Goal: Information Seeking & Learning: Check status

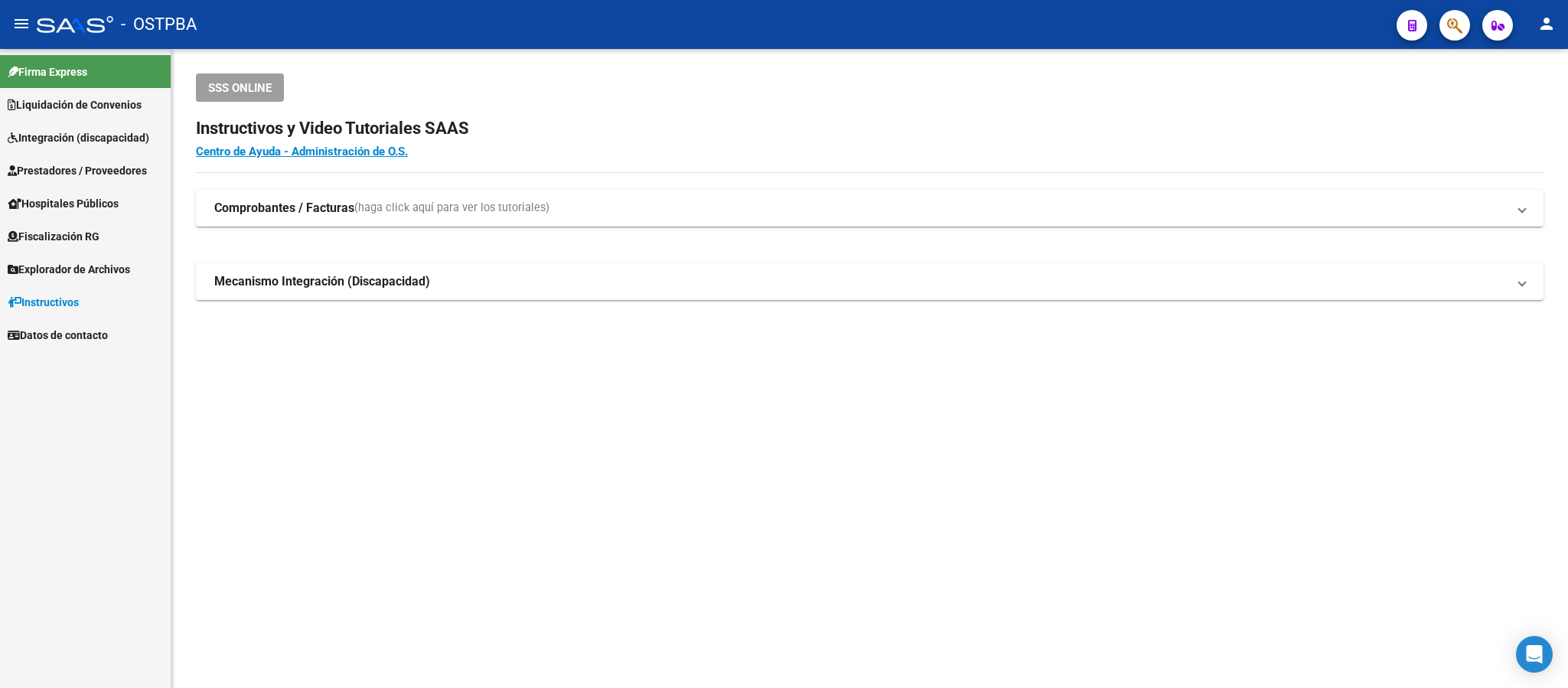
click at [78, 169] on span "Prestadores / Proveedores" at bounding box center [77, 170] width 139 height 17
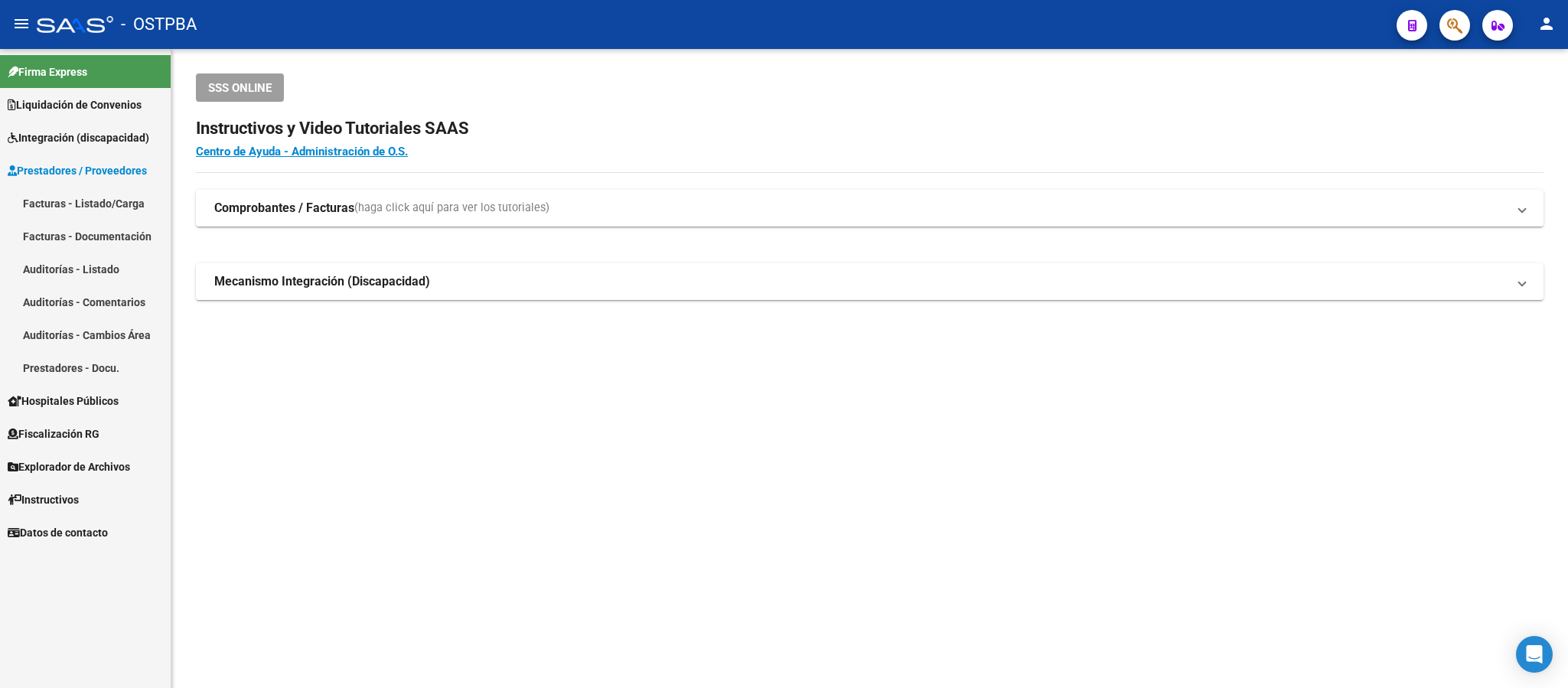
click at [89, 200] on link "Facturas - Listado/Carga" at bounding box center [85, 204] width 170 height 33
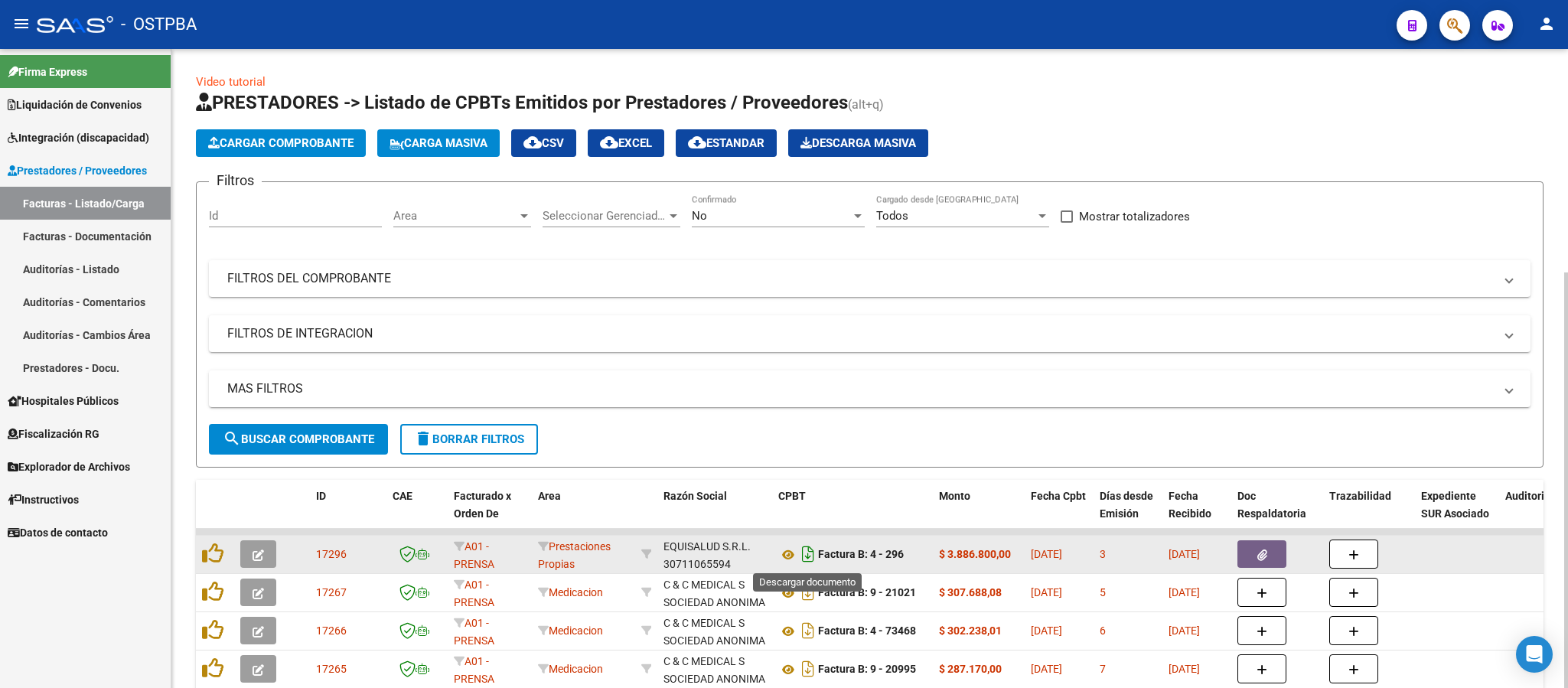
click at [812, 562] on icon "Descargar documento" at bounding box center [808, 554] width 19 height 24
click at [509, 219] on span "Area" at bounding box center [456, 216] width 124 height 14
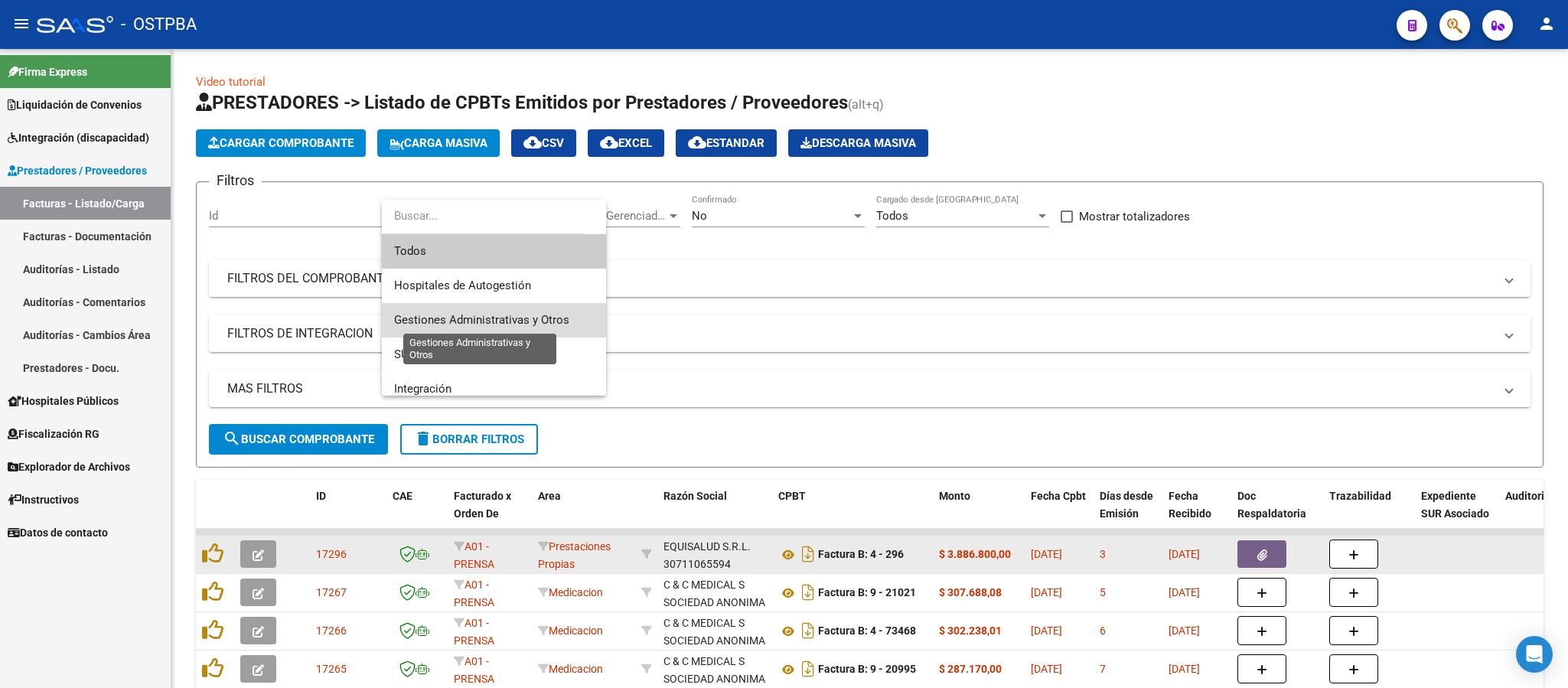
click at [517, 321] on span "Gestiones Administrativas y Otros" at bounding box center [482, 319] width 175 height 14
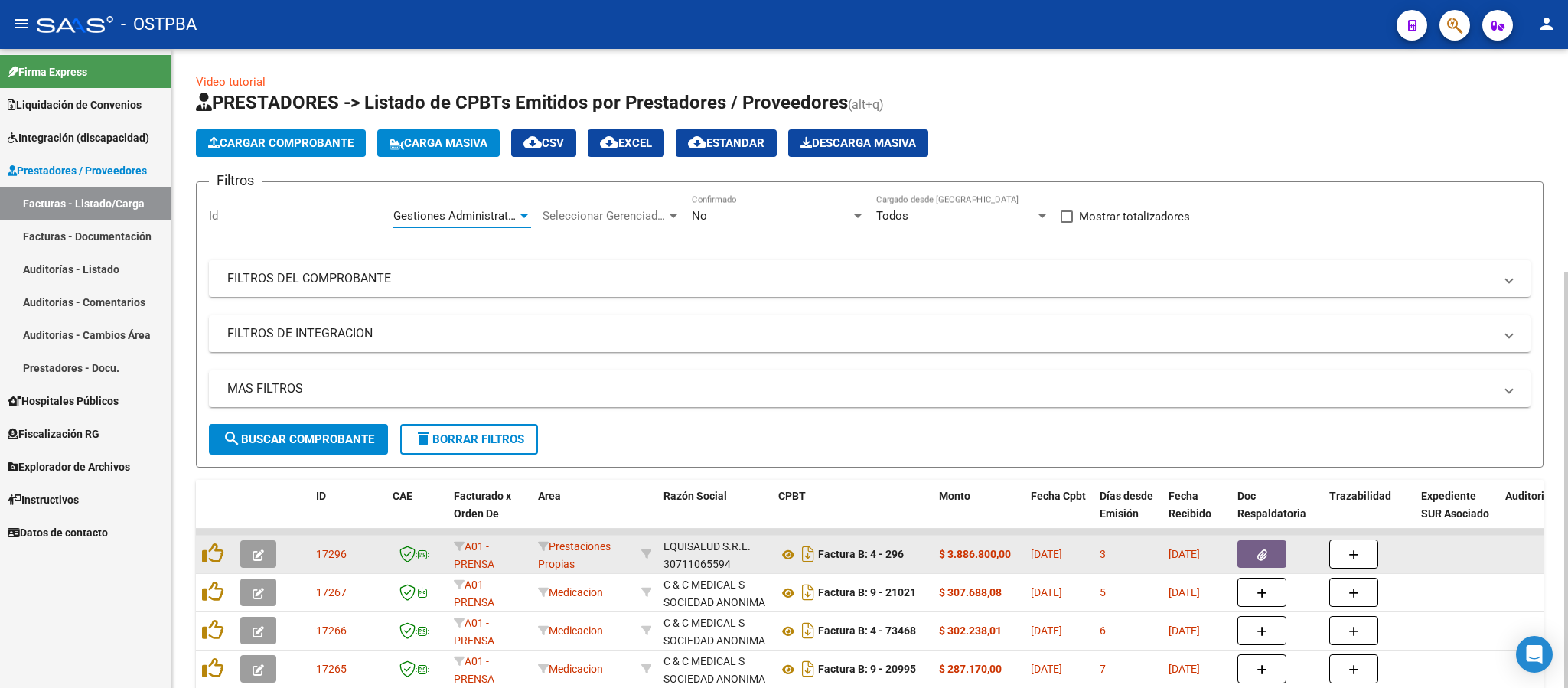
drag, startPoint x: 340, startPoint y: 432, endPoint x: 610, endPoint y: 411, distance: 270.8
click at [340, 435] on button "search Buscar Comprobante" at bounding box center [298, 439] width 179 height 31
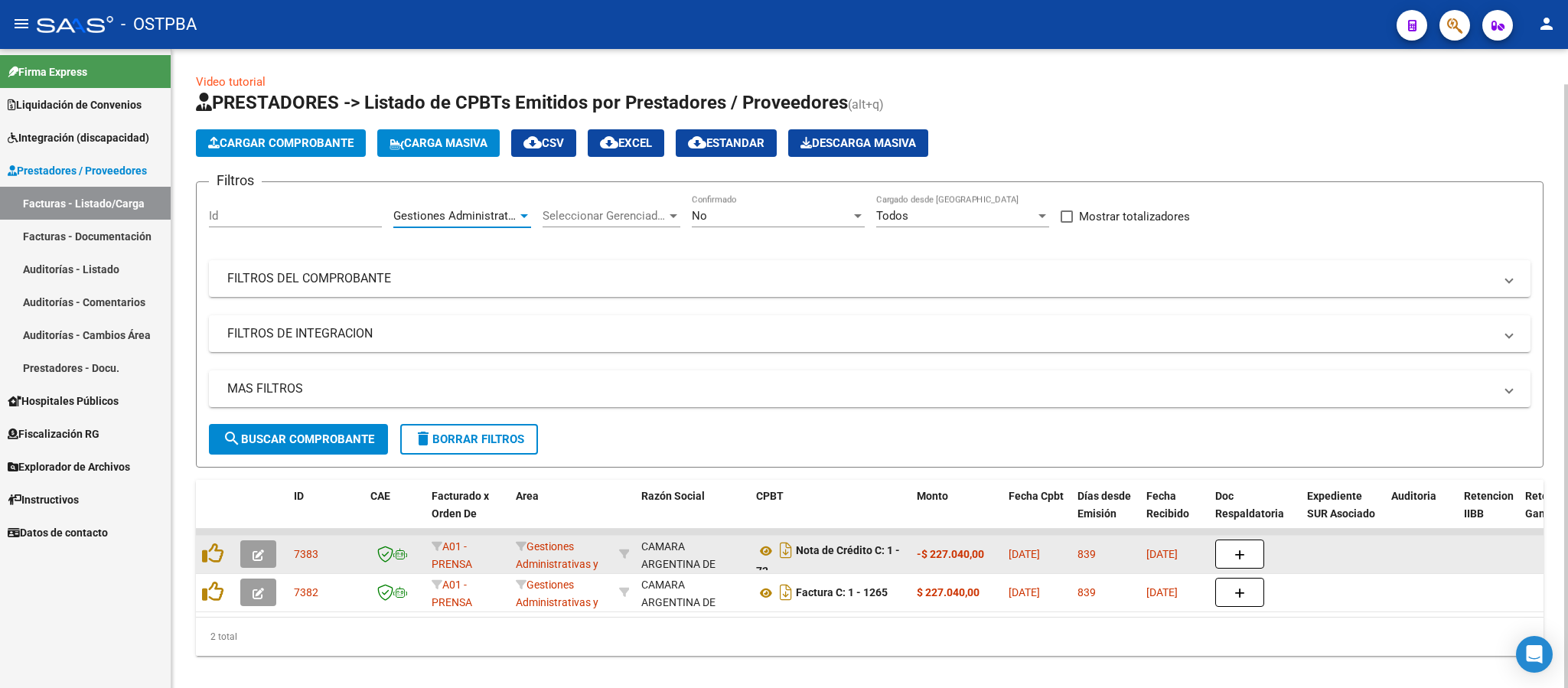
click at [505, 218] on span "Gestiones Administrativas y Otros" at bounding box center [481, 216] width 175 height 14
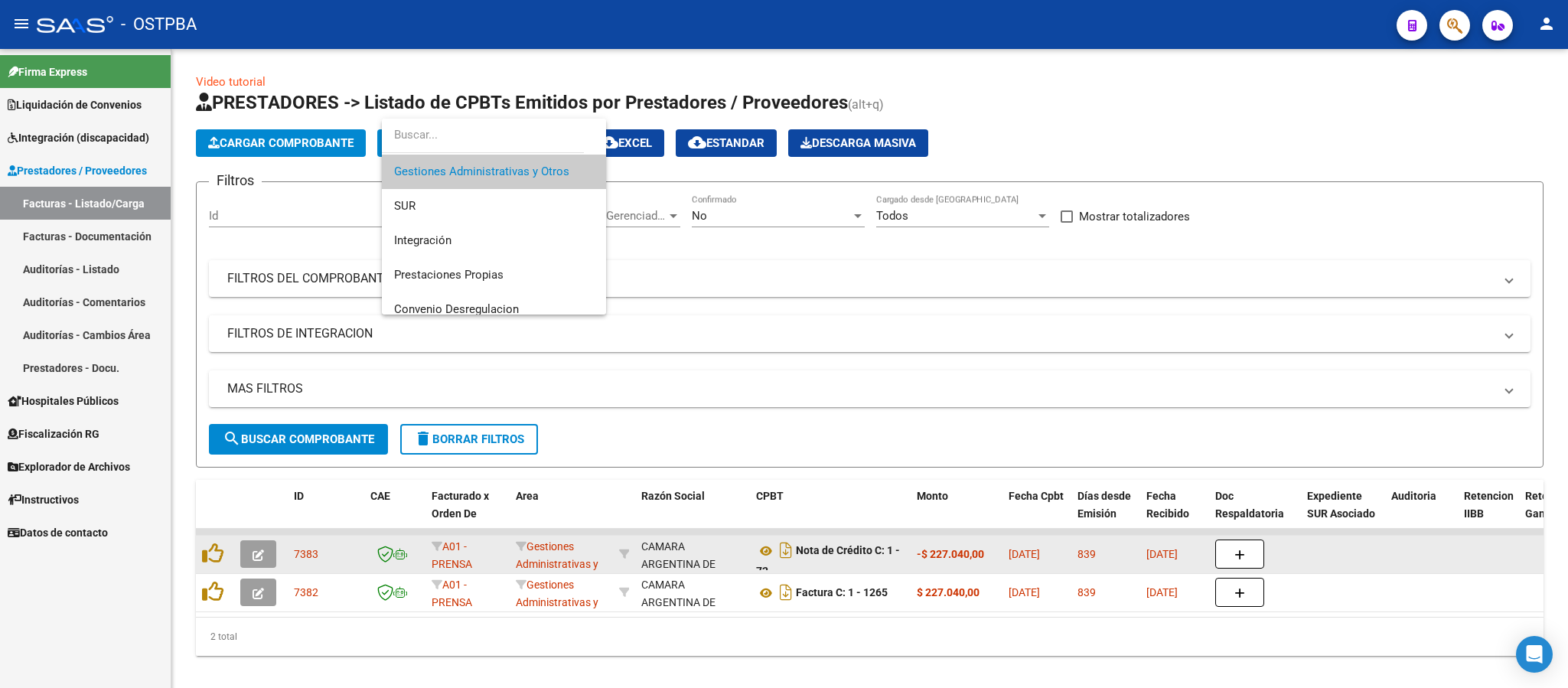
scroll to position [112, 0]
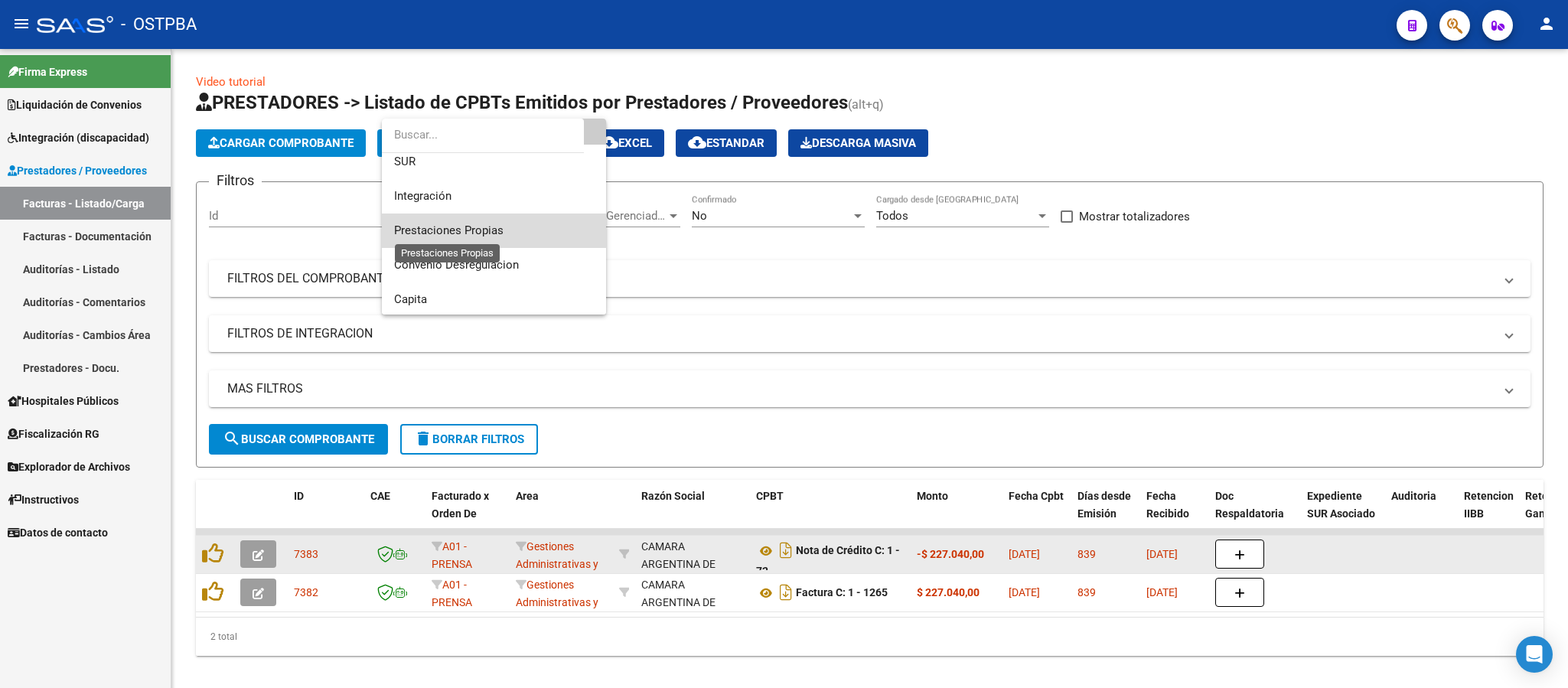
click at [500, 236] on span "Prestaciones Propias" at bounding box center [449, 230] width 109 height 14
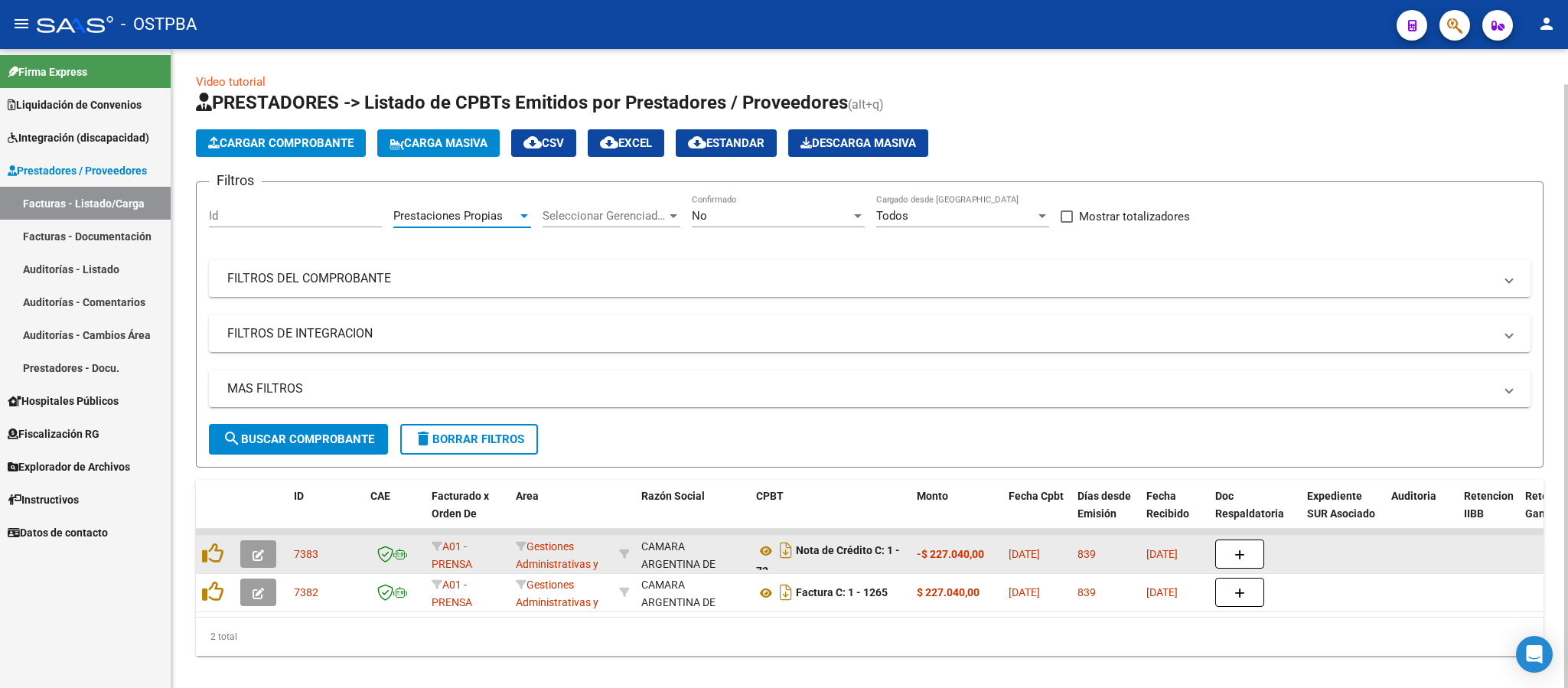
click at [328, 436] on button "search Buscar Comprobante" at bounding box center [298, 439] width 179 height 31
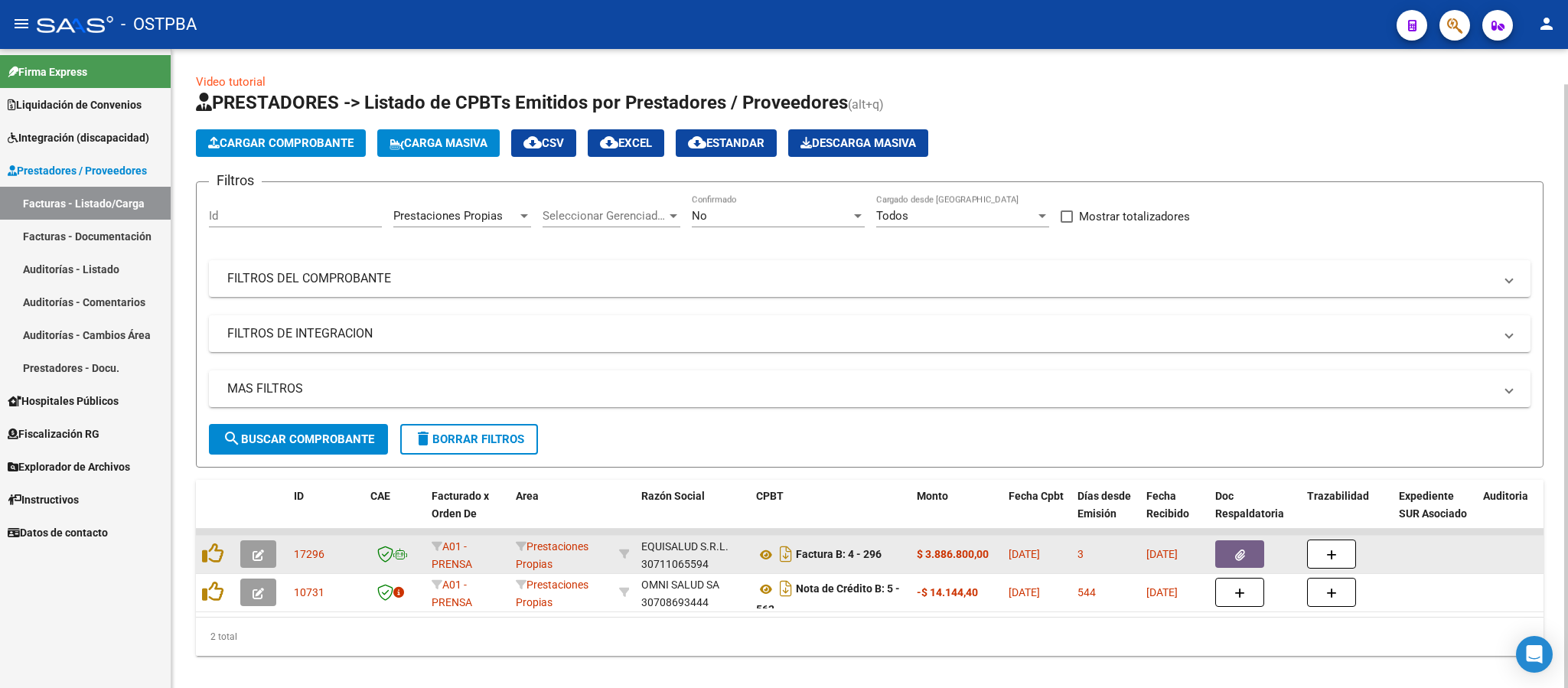
click at [493, 214] on span "Prestaciones Propias" at bounding box center [448, 216] width 109 height 14
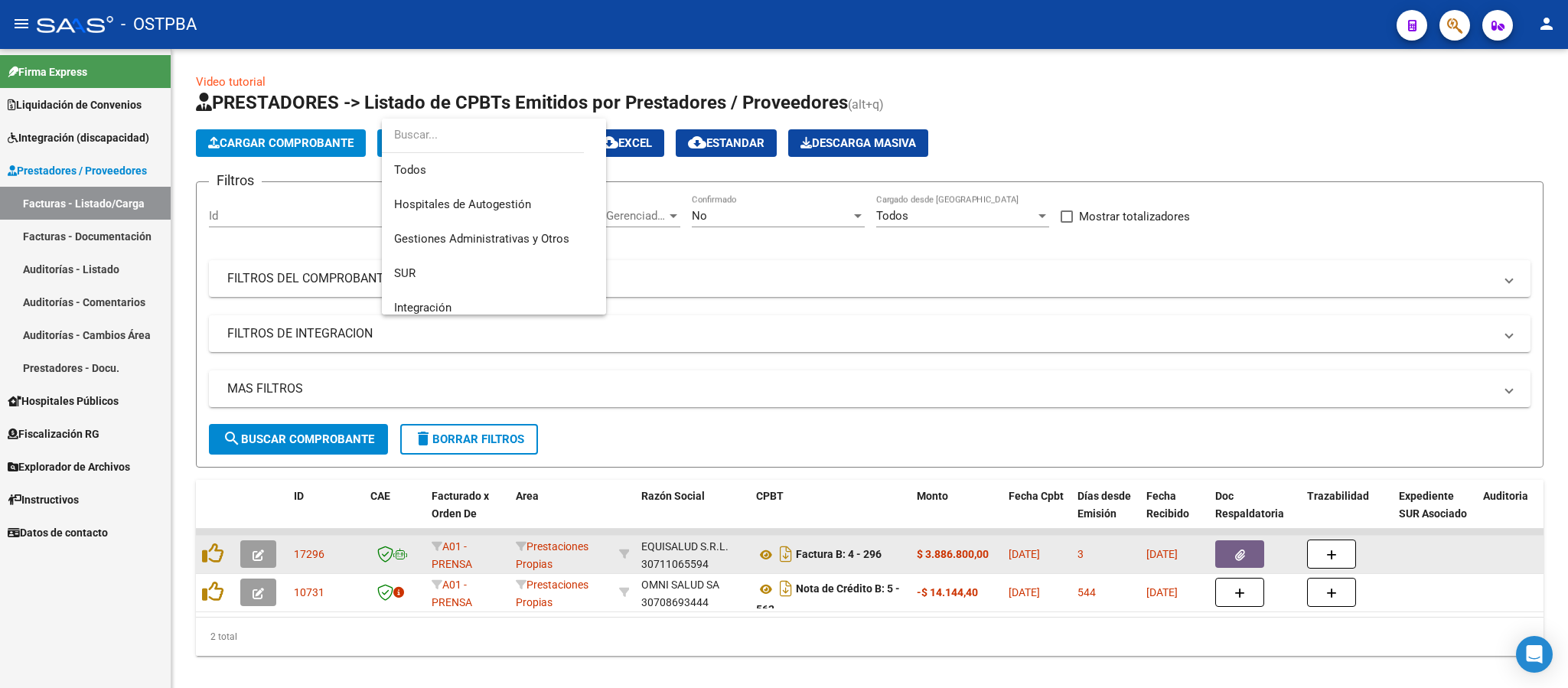
scroll to position [126, 0]
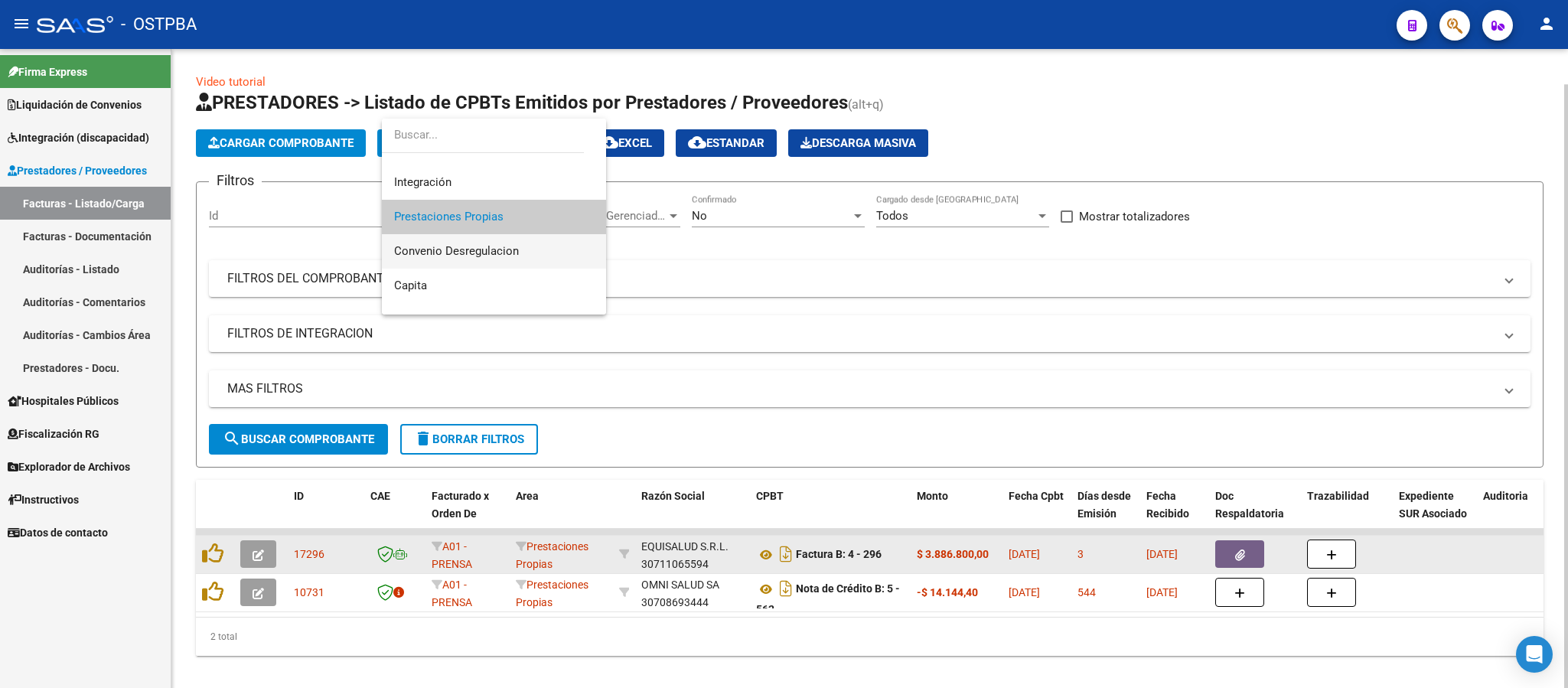
click at [445, 245] on span "Convenio Desregulacion" at bounding box center [457, 251] width 125 height 14
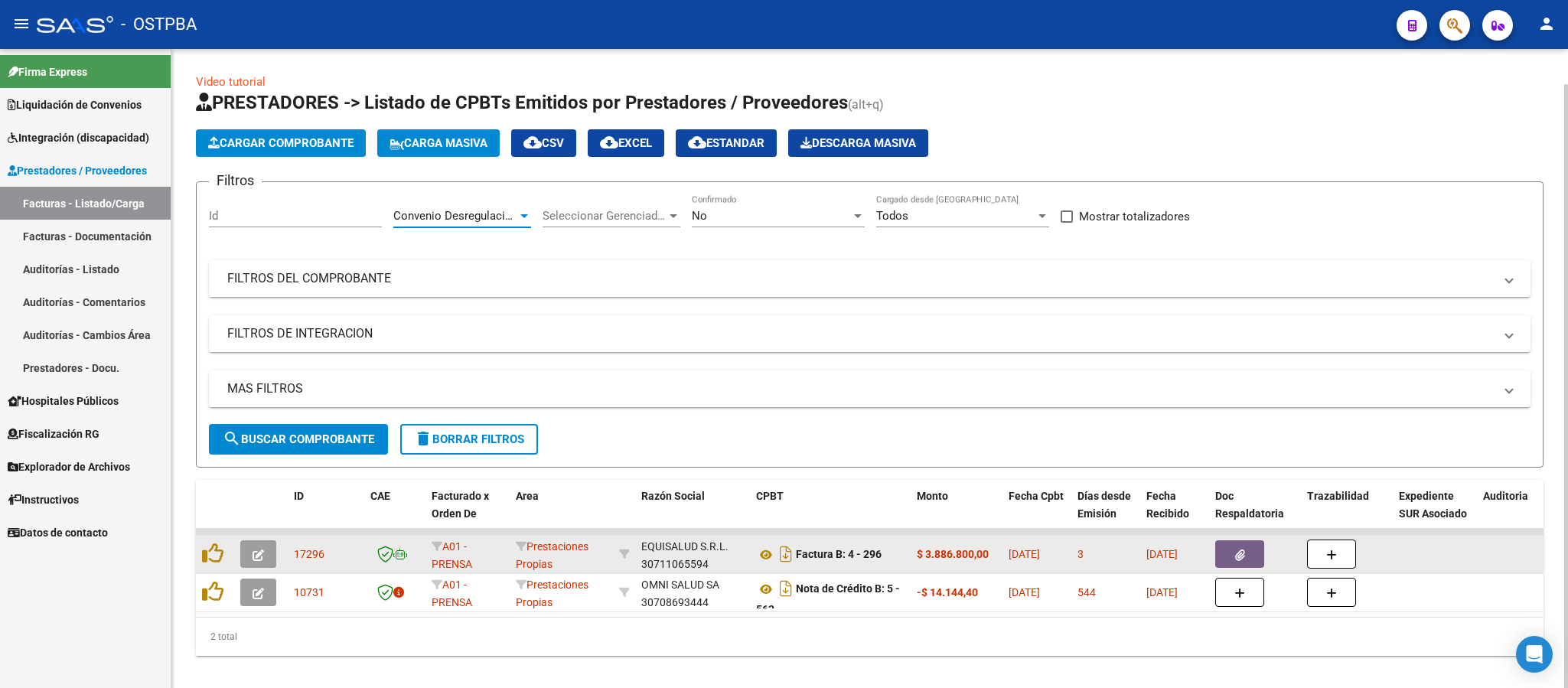
click at [337, 433] on span "search Buscar Comprobante" at bounding box center [298, 439] width 152 height 14
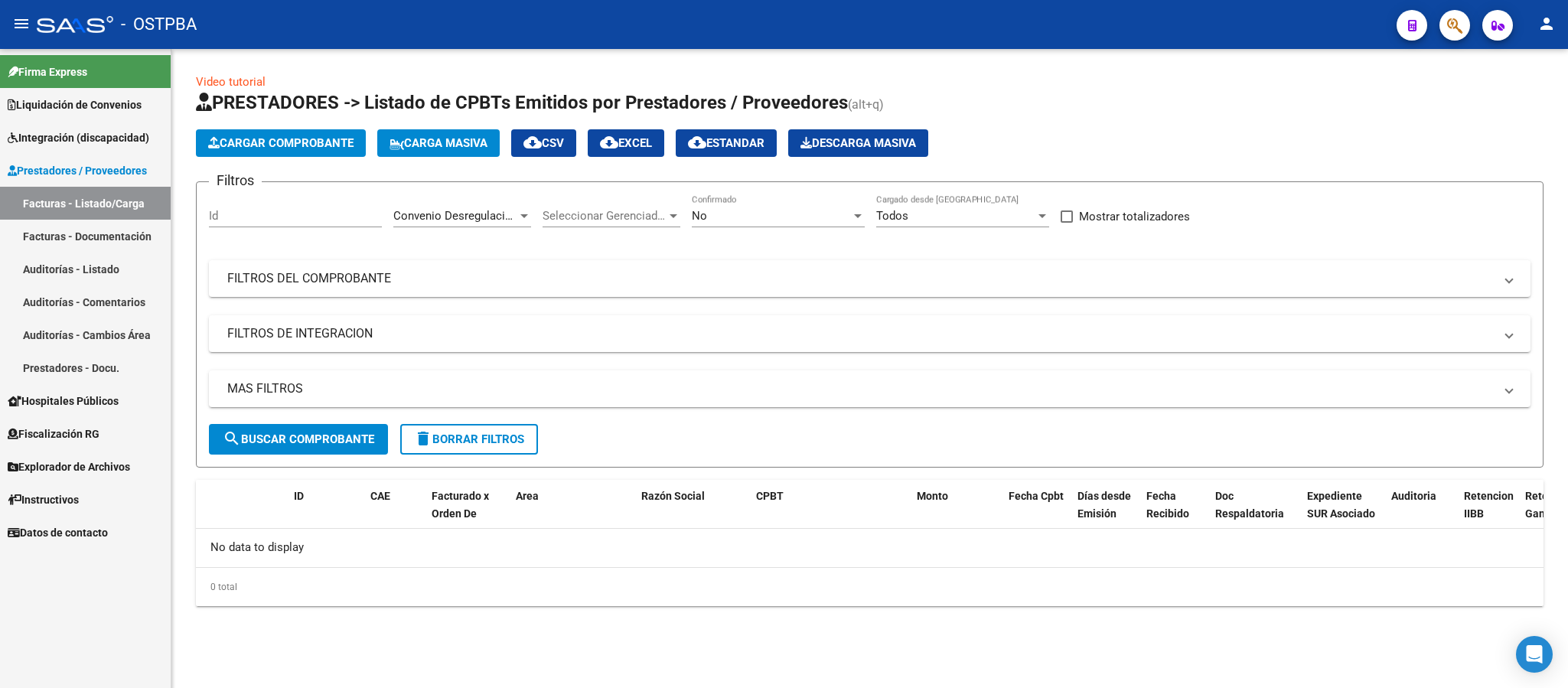
click at [507, 215] on span "Convenio Desregulacion" at bounding box center [456, 216] width 125 height 14
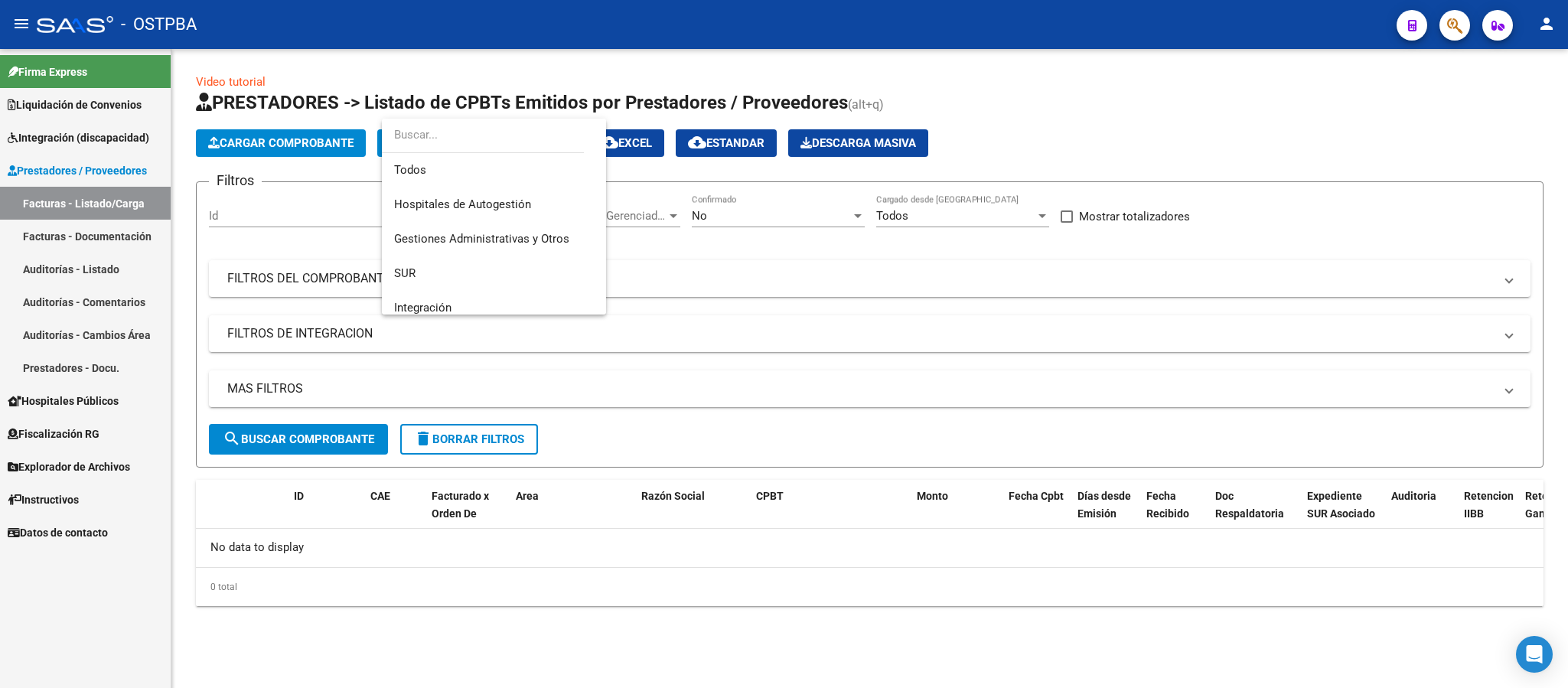
scroll to position [160, 0]
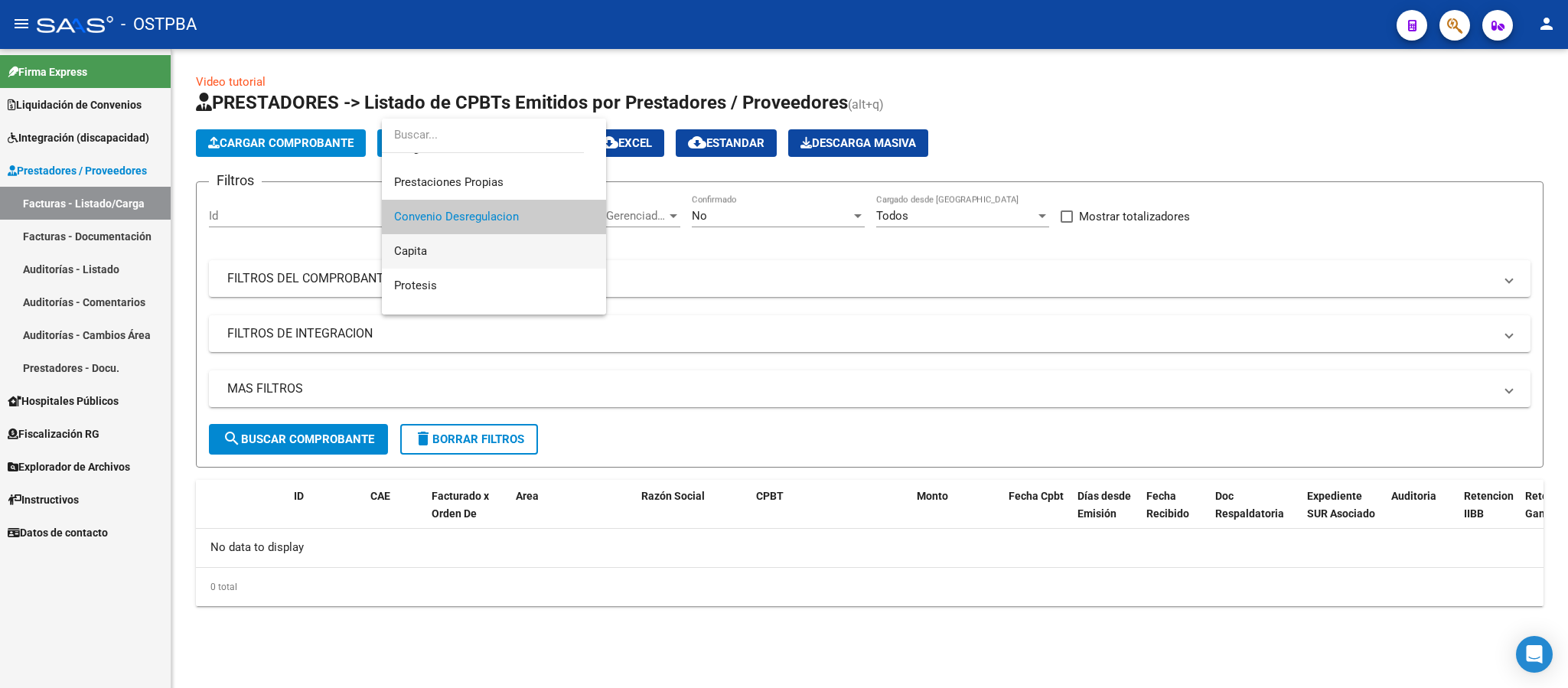
click at [433, 245] on span "Capita" at bounding box center [495, 251] width 200 height 34
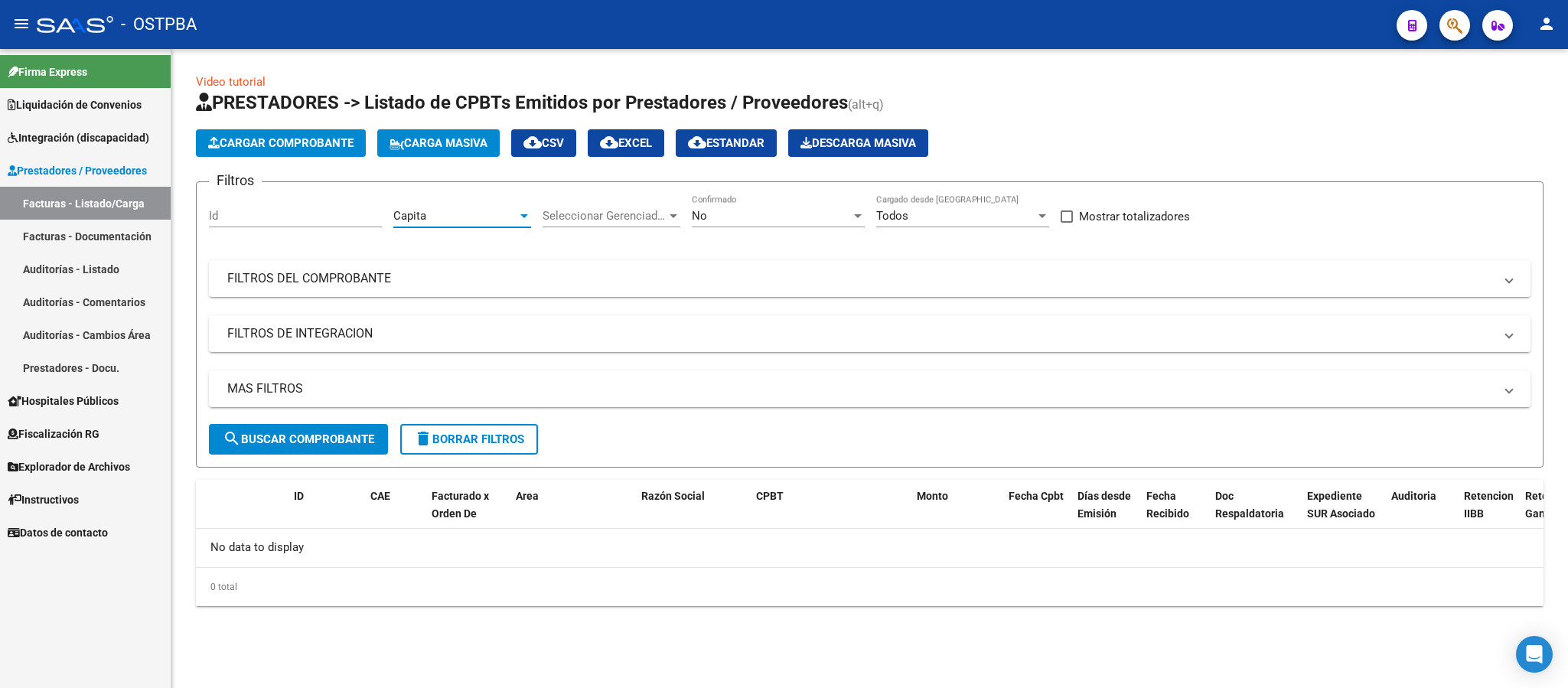
click at [315, 434] on span "search Buscar Comprobante" at bounding box center [298, 439] width 152 height 14
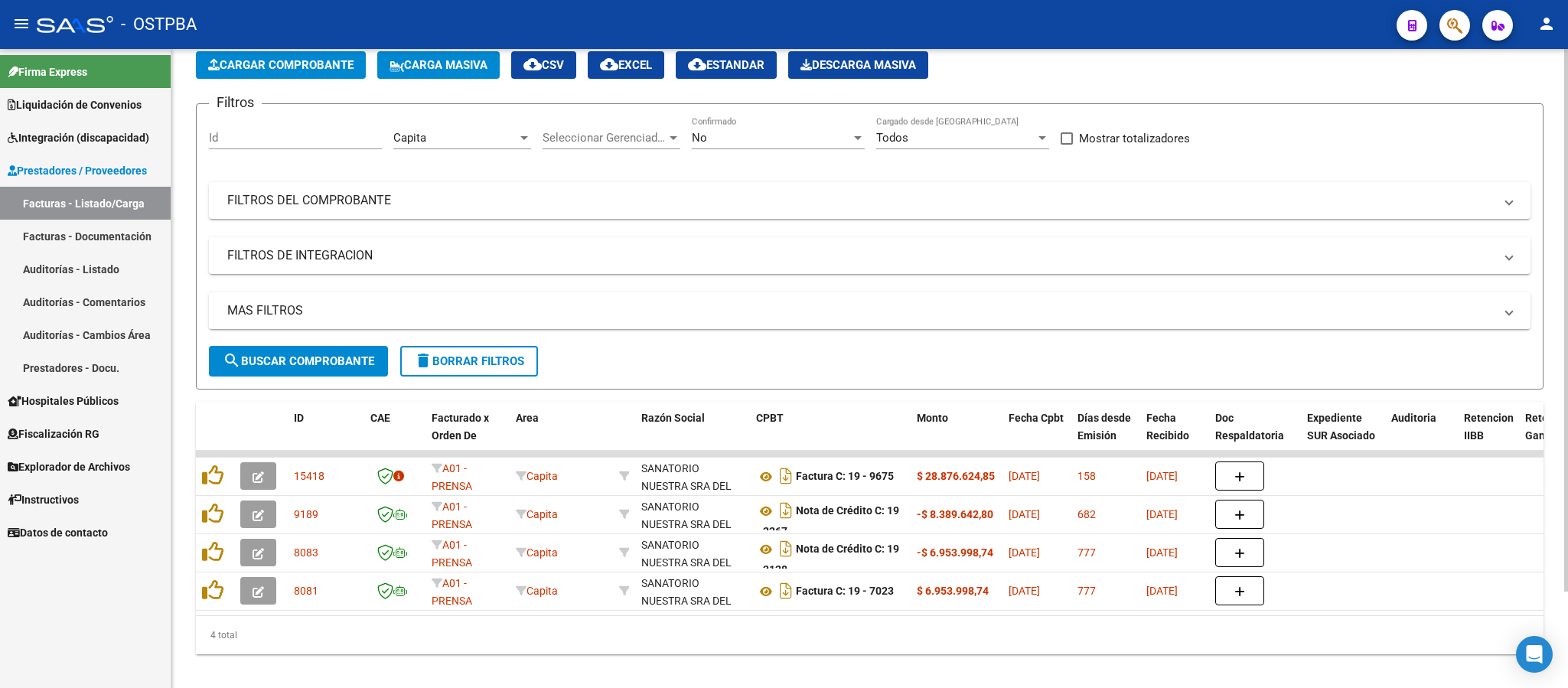
scroll to position [90, 0]
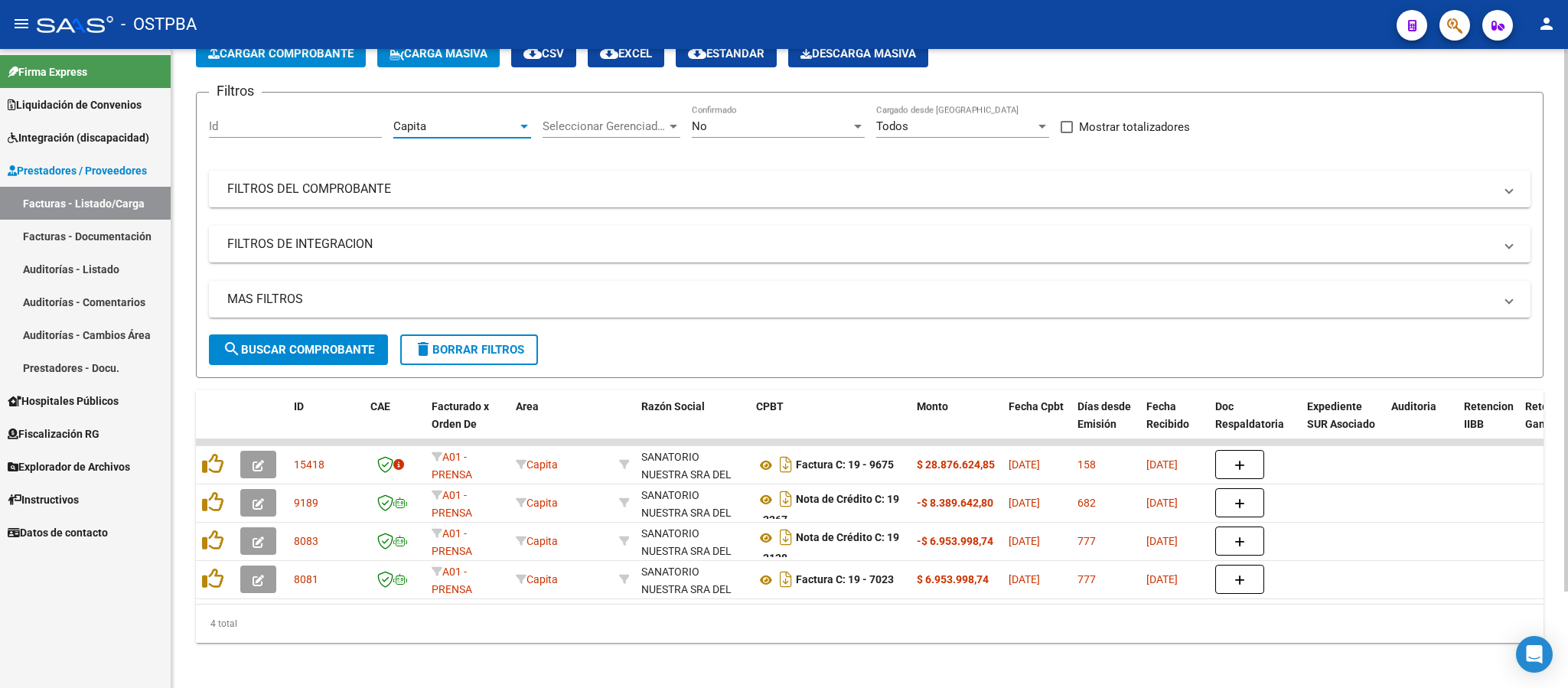
click at [493, 128] on div "Capita" at bounding box center [456, 126] width 124 height 14
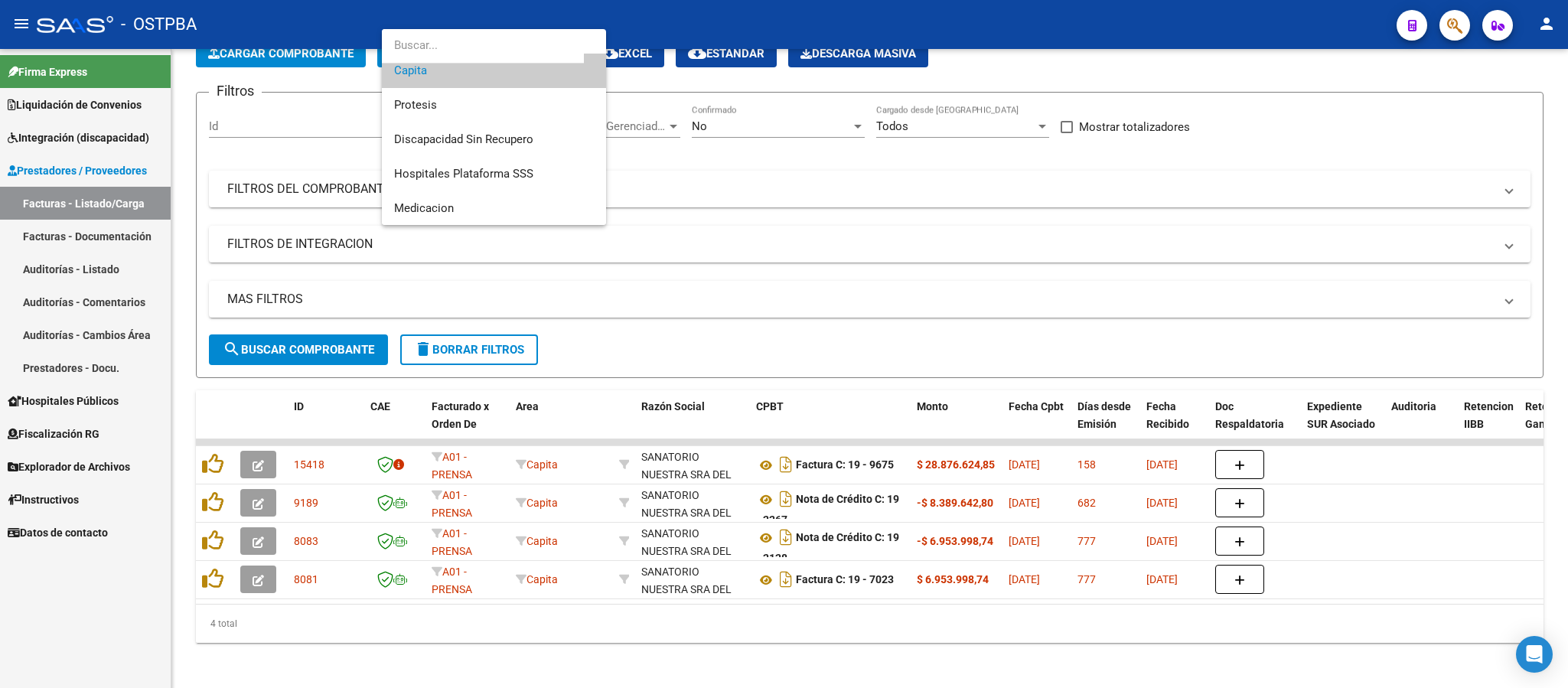
scroll to position [251, 0]
click at [474, 218] on span "Medicacion" at bounding box center [495, 208] width 200 height 34
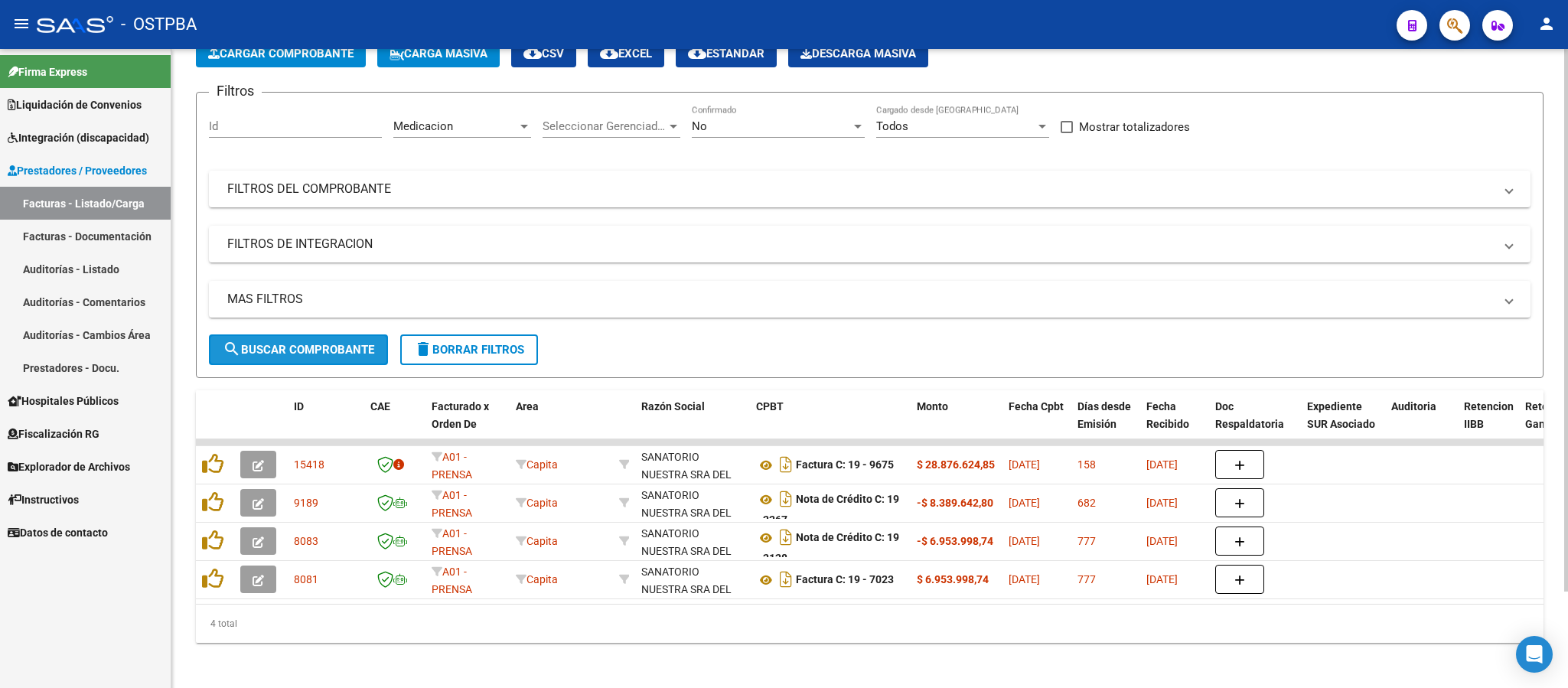
drag, startPoint x: 340, startPoint y: 346, endPoint x: 445, endPoint y: 337, distance: 105.4
click at [340, 349] on span "search Buscar Comprobante" at bounding box center [298, 349] width 152 height 14
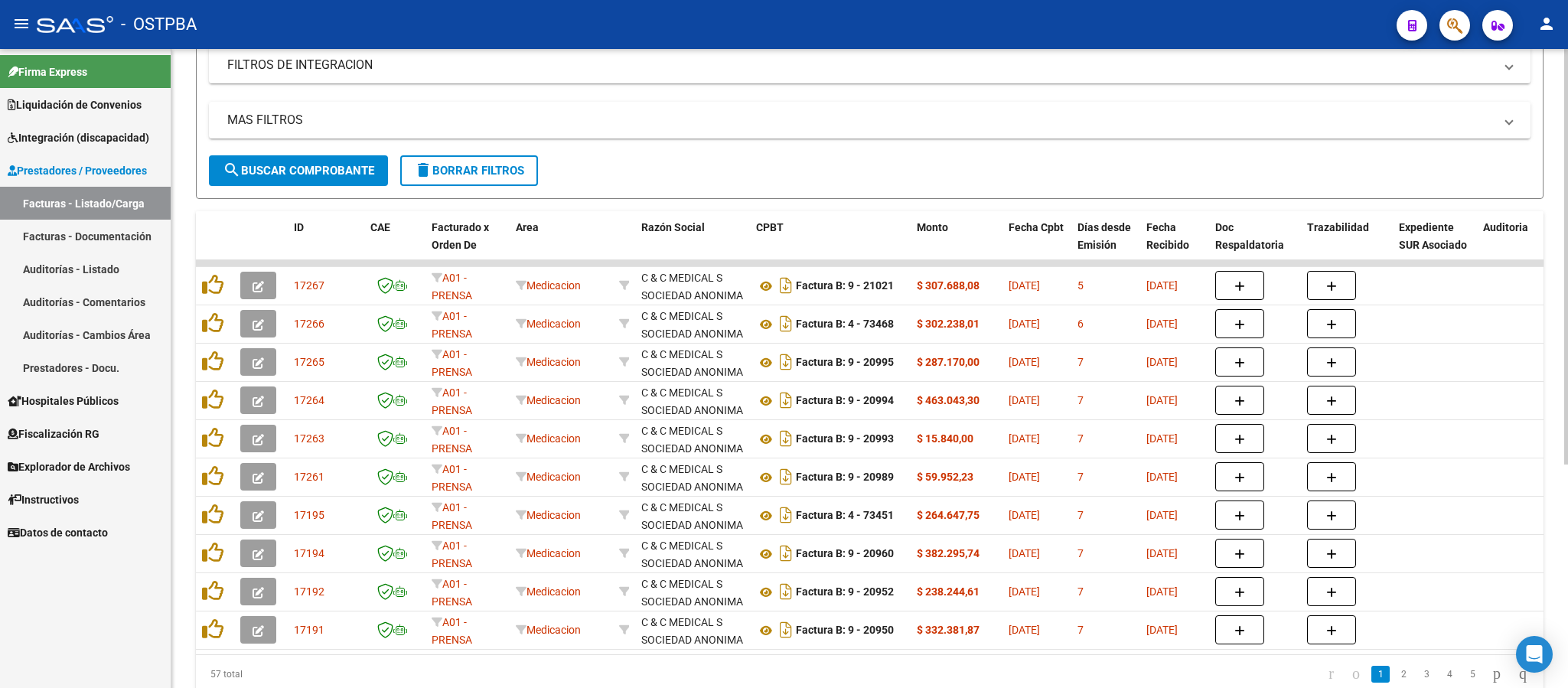
scroll to position [0, 0]
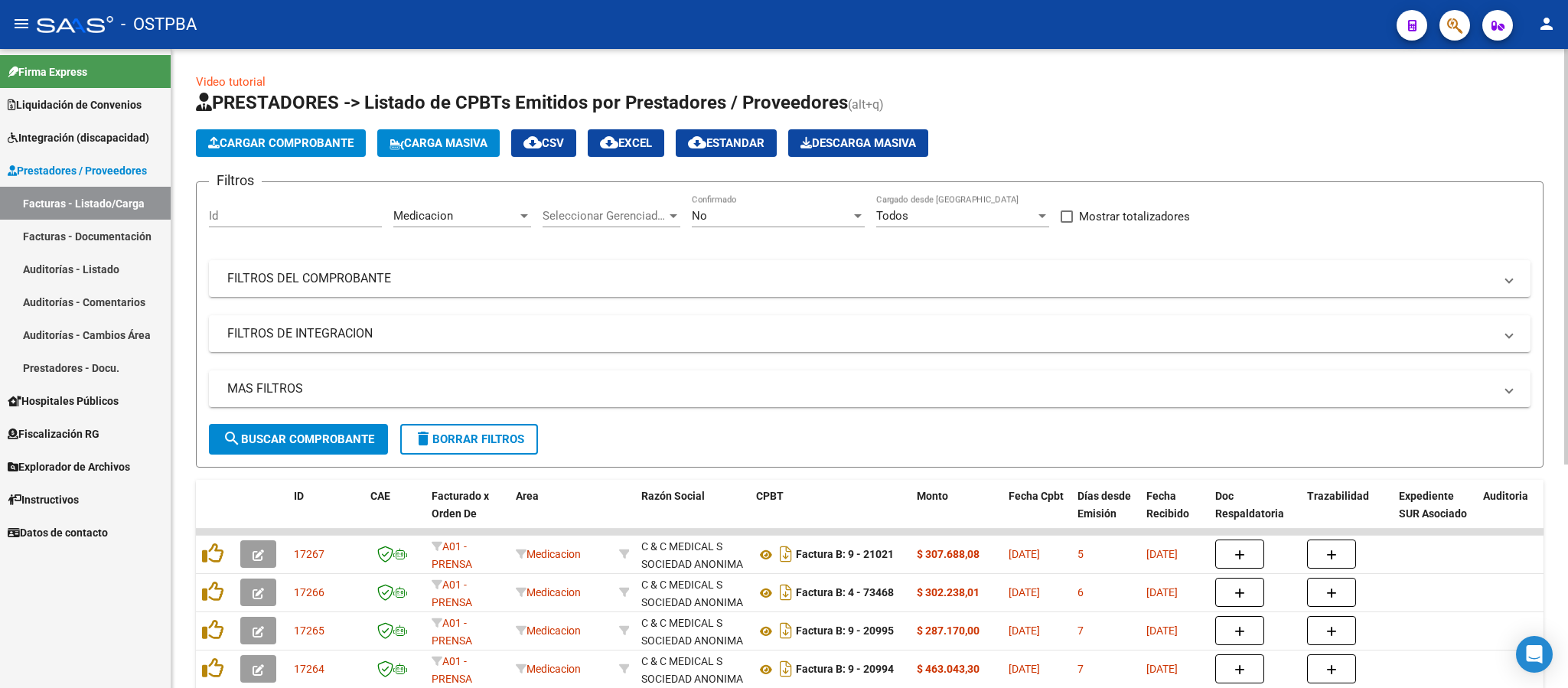
click at [491, 209] on div "Medicacion Area" at bounding box center [462, 211] width 138 height 33
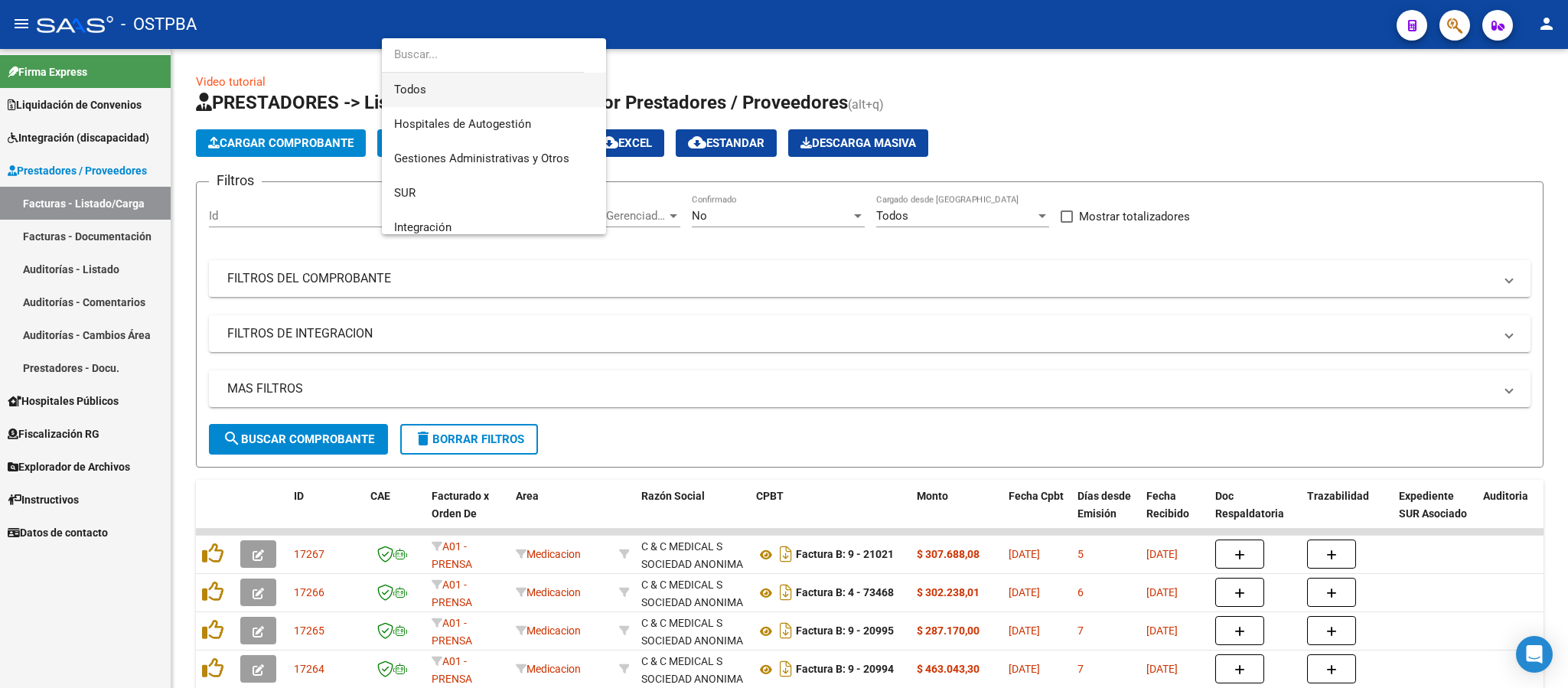
click at [505, 96] on span "Todos" at bounding box center [495, 90] width 200 height 34
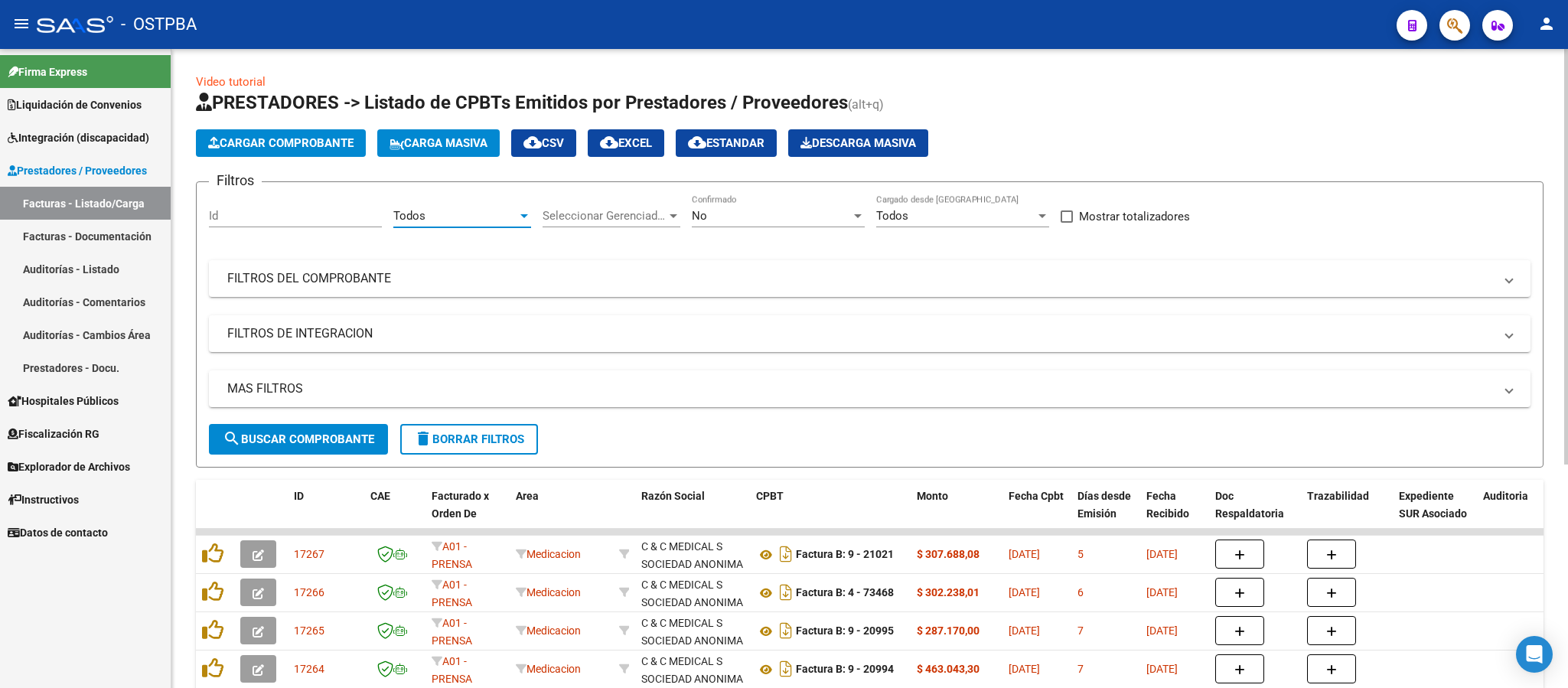
click at [459, 441] on span "delete Borrar Filtros" at bounding box center [469, 439] width 110 height 14
